Goal: Task Accomplishment & Management: Manage account settings

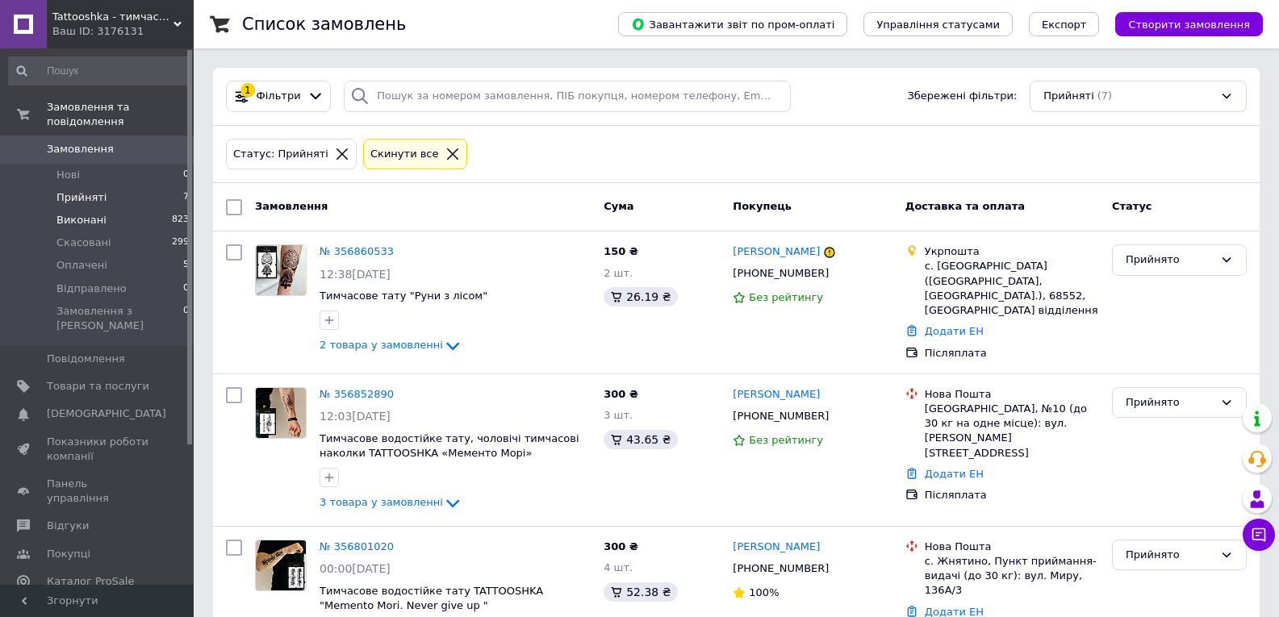
click at [72, 213] on span "Виконані" at bounding box center [82, 220] width 50 height 15
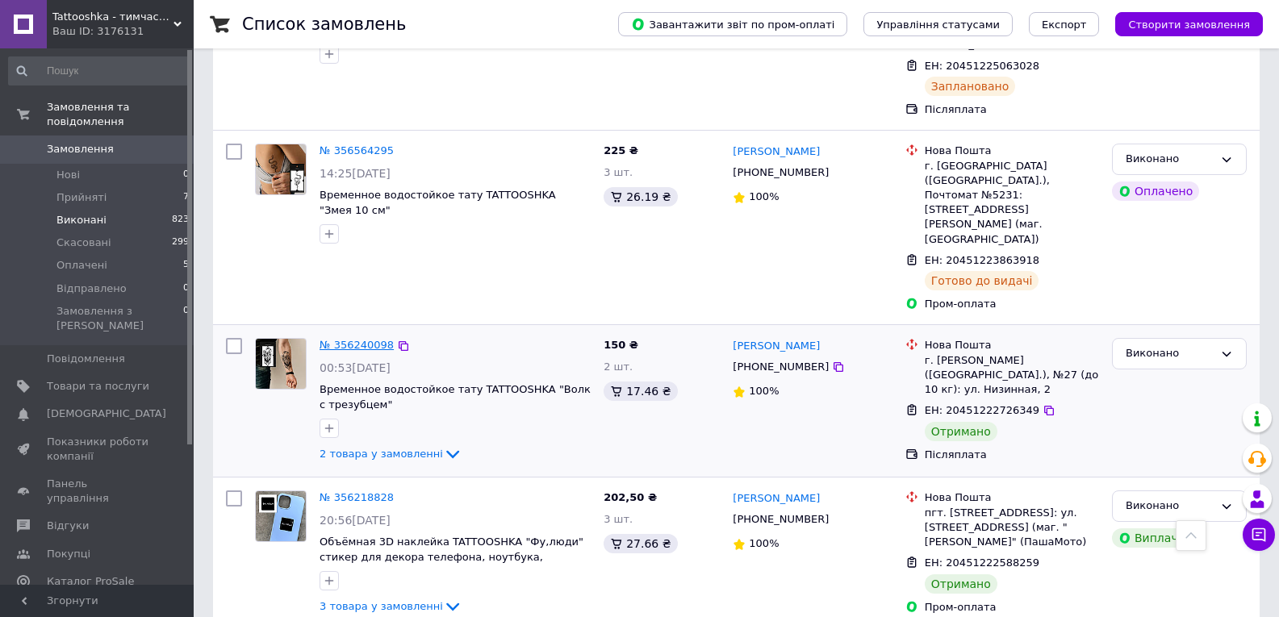
scroll to position [484, 0]
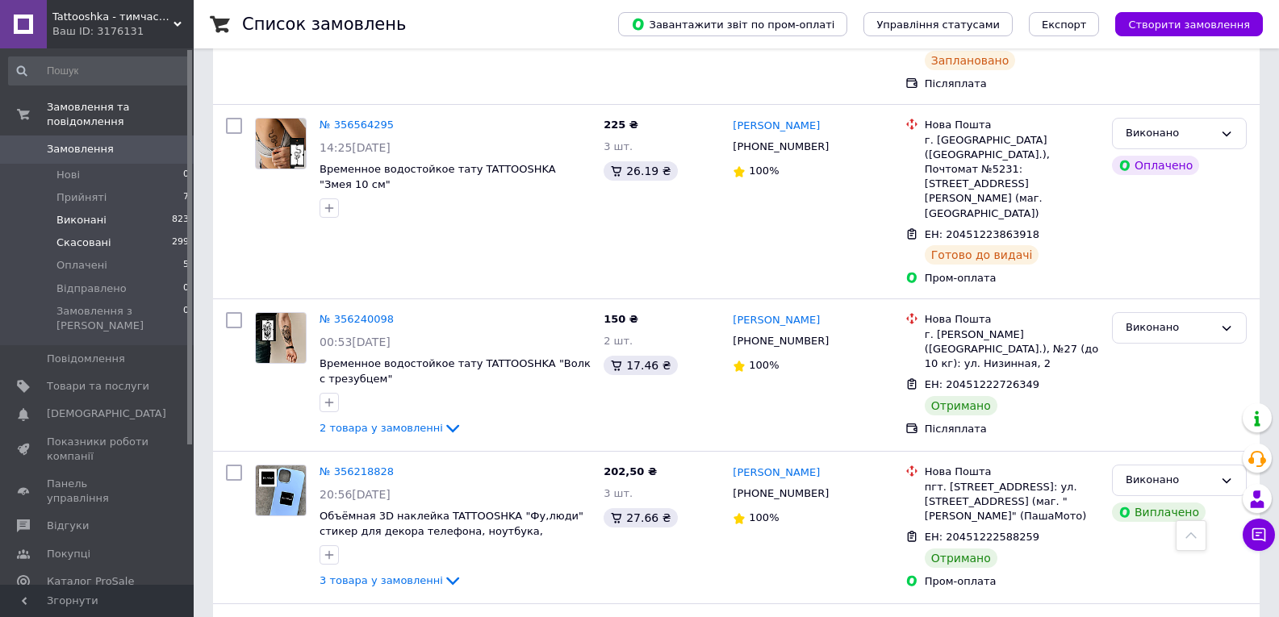
click at [78, 236] on span "Скасовані" at bounding box center [84, 243] width 55 height 15
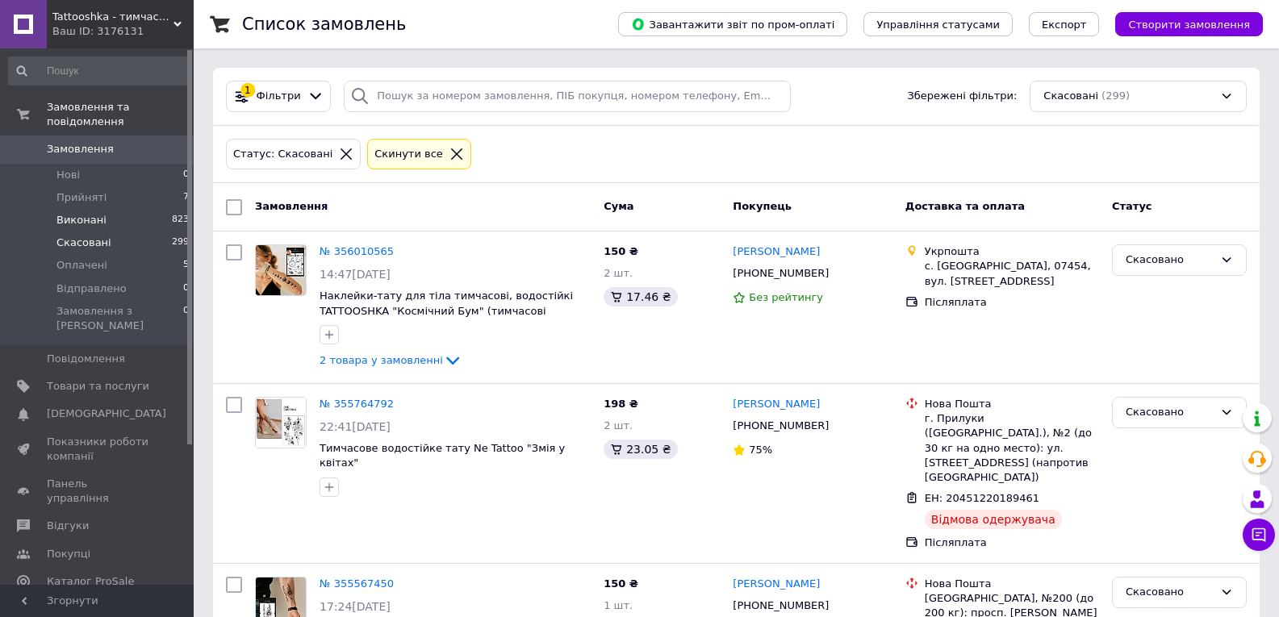
click at [90, 213] on span "Виконані" at bounding box center [82, 220] width 50 height 15
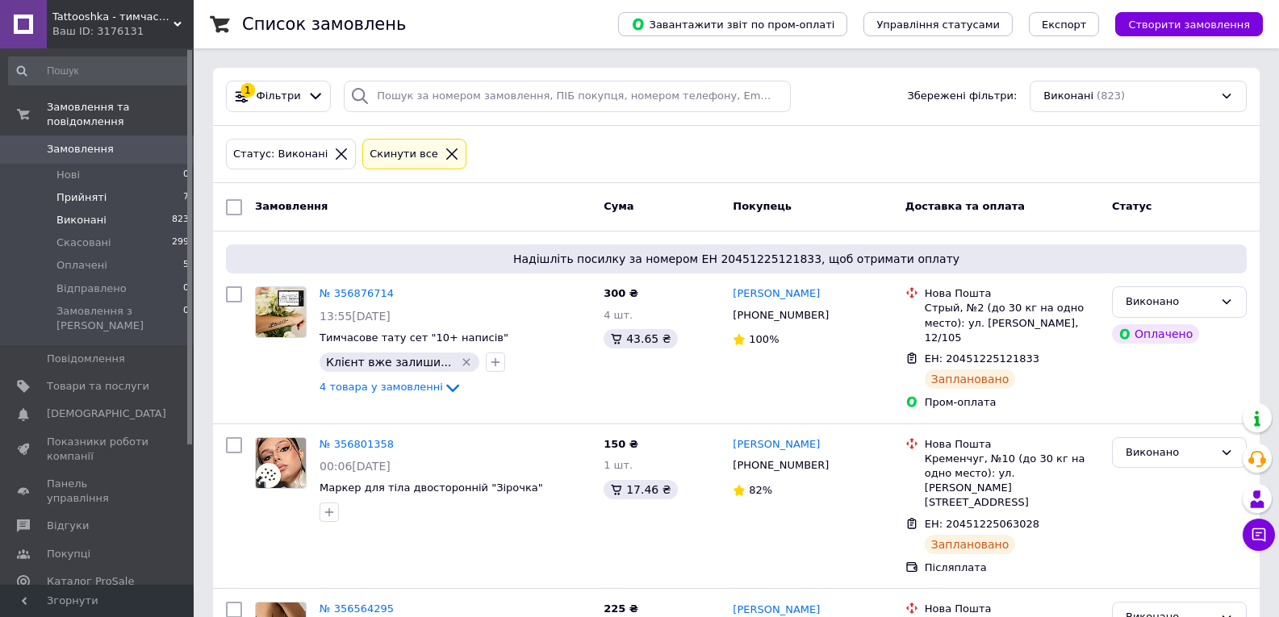
click at [61, 190] on span "Прийняті" at bounding box center [82, 197] width 50 height 15
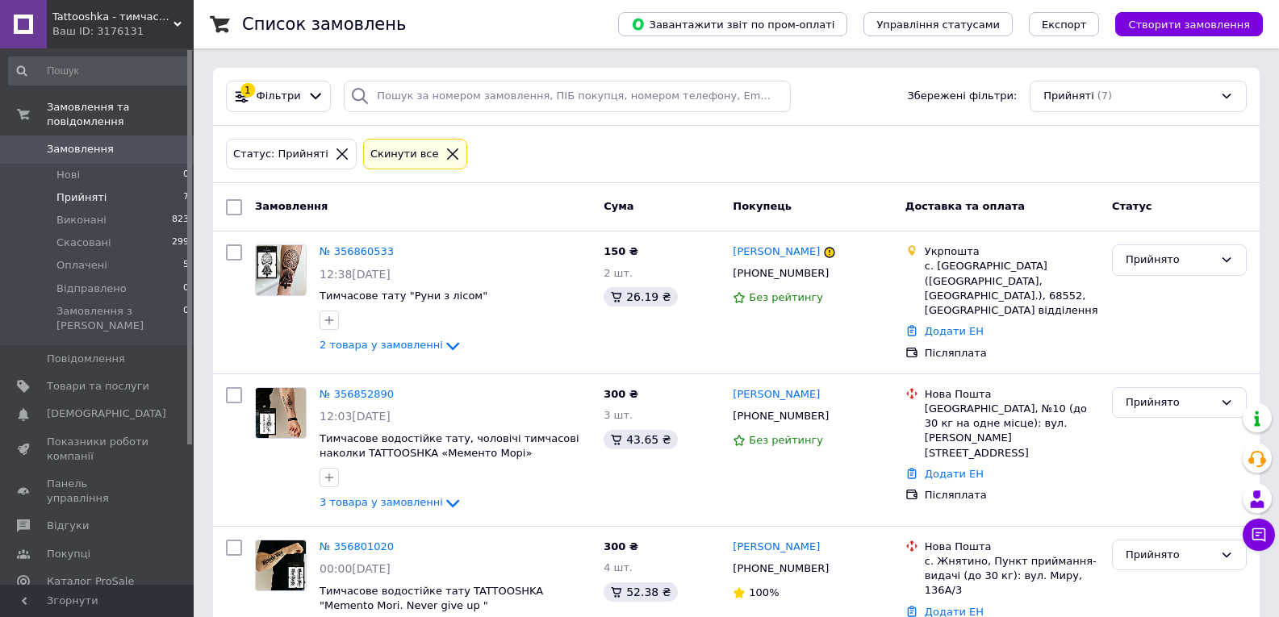
click at [57, 602] on span "Аналітика" at bounding box center [75, 609] width 56 height 15
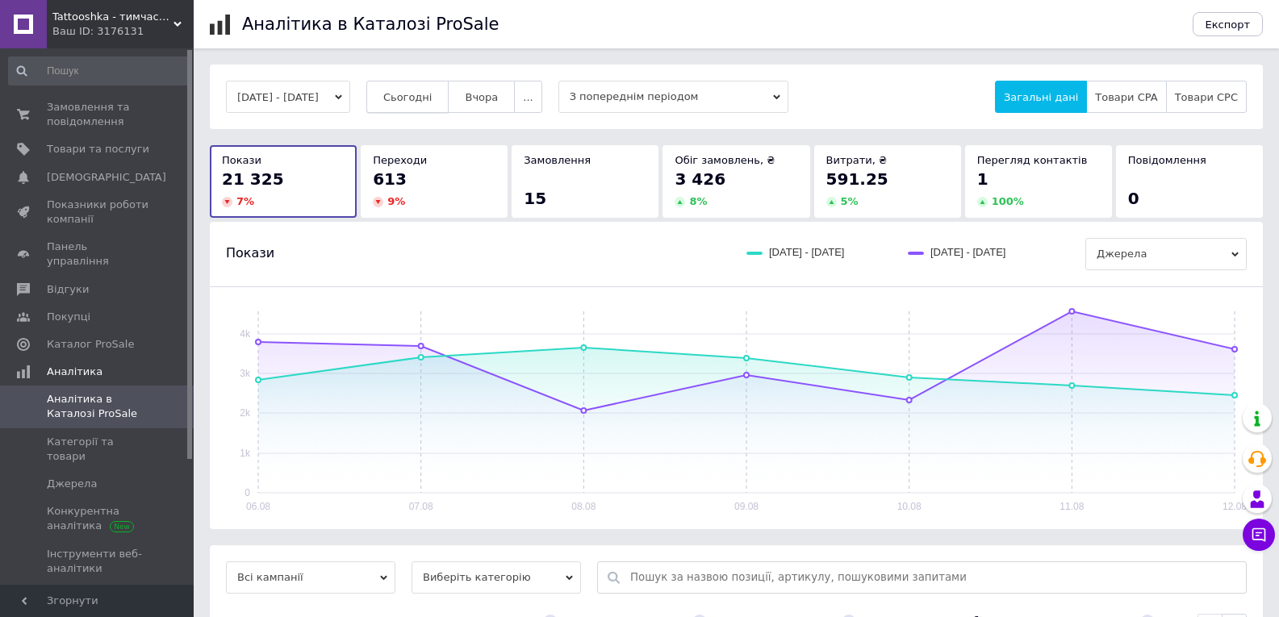
click at [423, 85] on button "Сьогодні" at bounding box center [407, 97] width 83 height 32
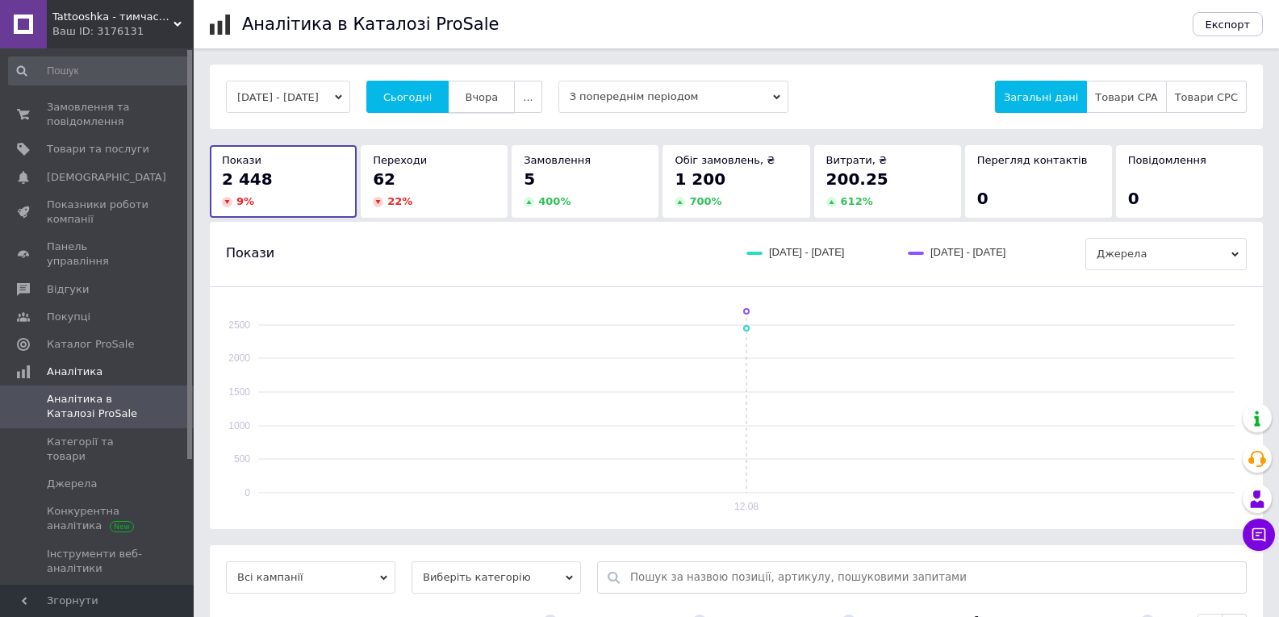
click at [497, 96] on span "Вчора" at bounding box center [481, 97] width 33 height 12
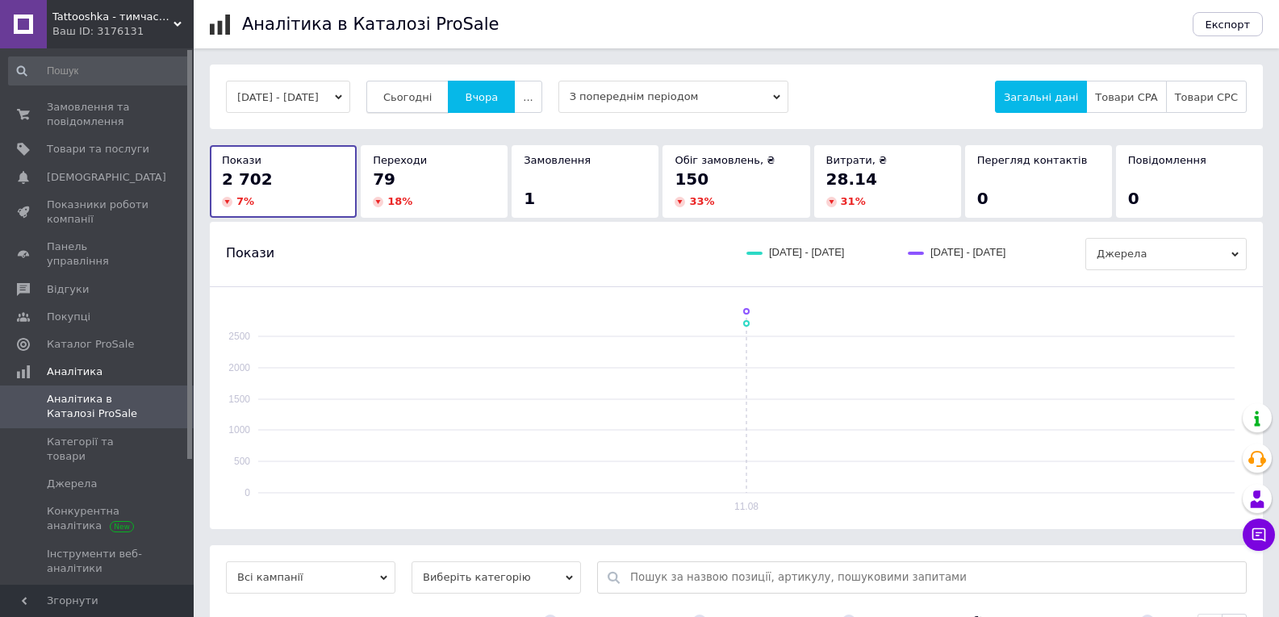
click at [429, 96] on span "Сьогодні" at bounding box center [407, 97] width 49 height 12
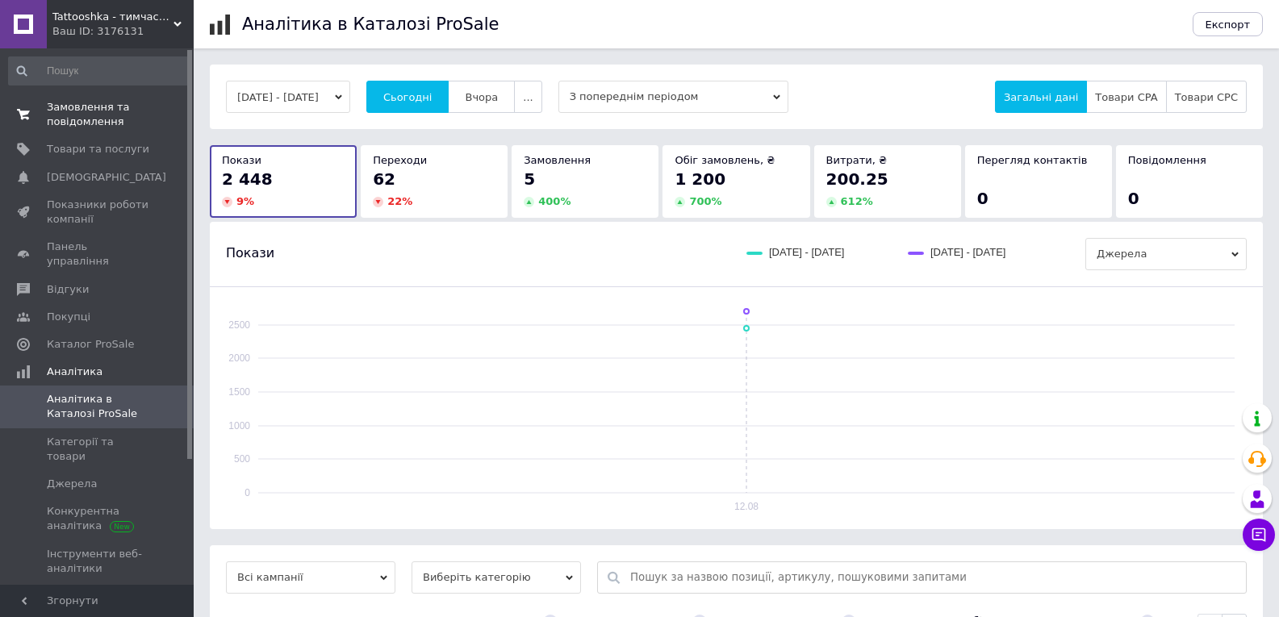
click at [101, 132] on link "Замовлення та повідомлення 0 0" at bounding box center [99, 115] width 199 height 42
